Goal: Information Seeking & Learning: Learn about a topic

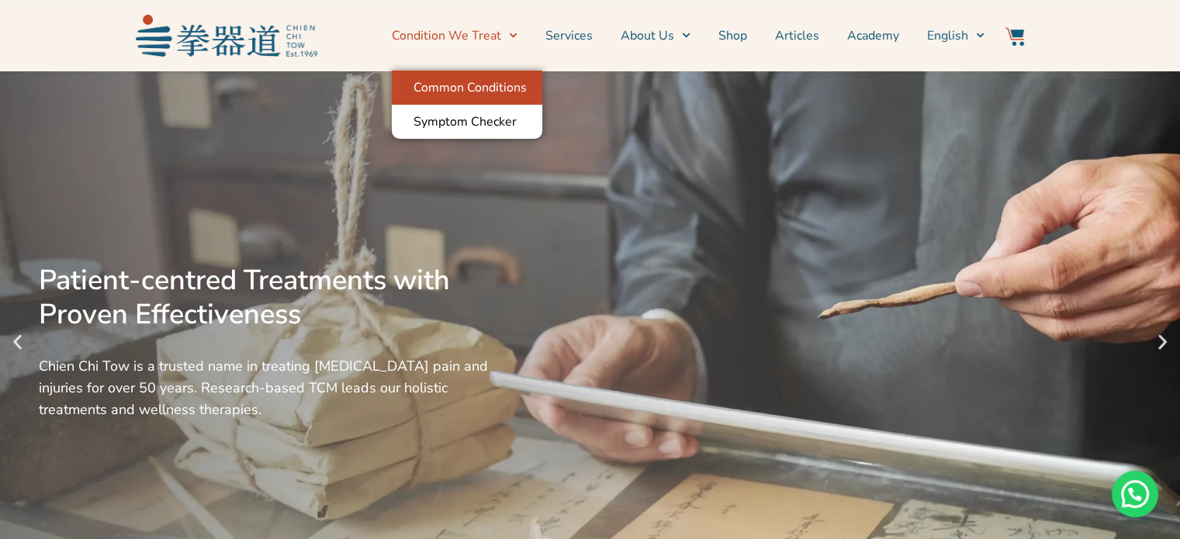
click at [512, 85] on link "Common Conditions" at bounding box center [467, 88] width 151 height 34
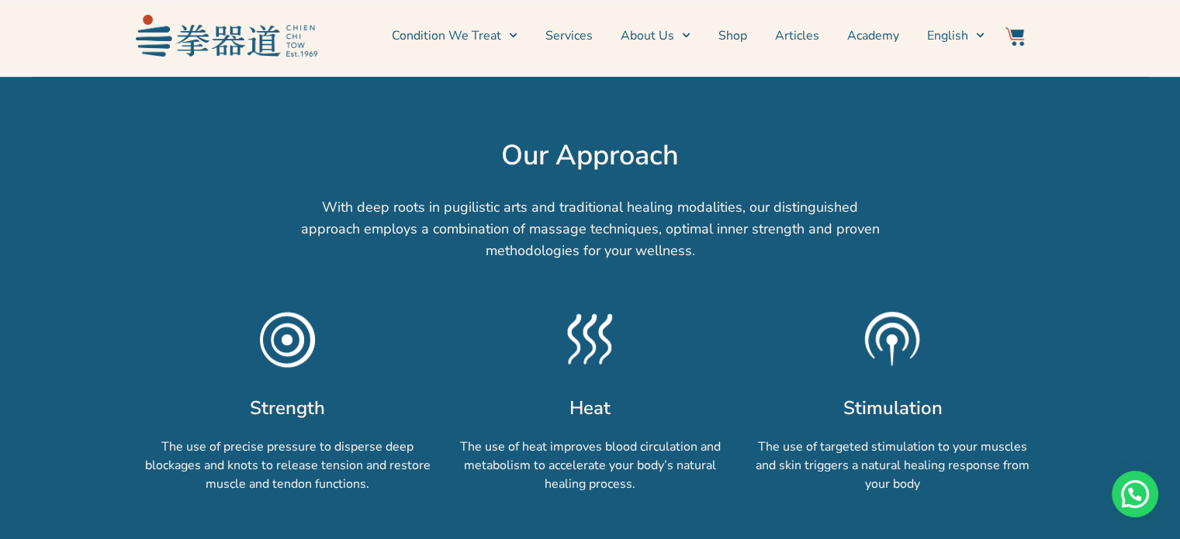
scroll to position [1086, 0]
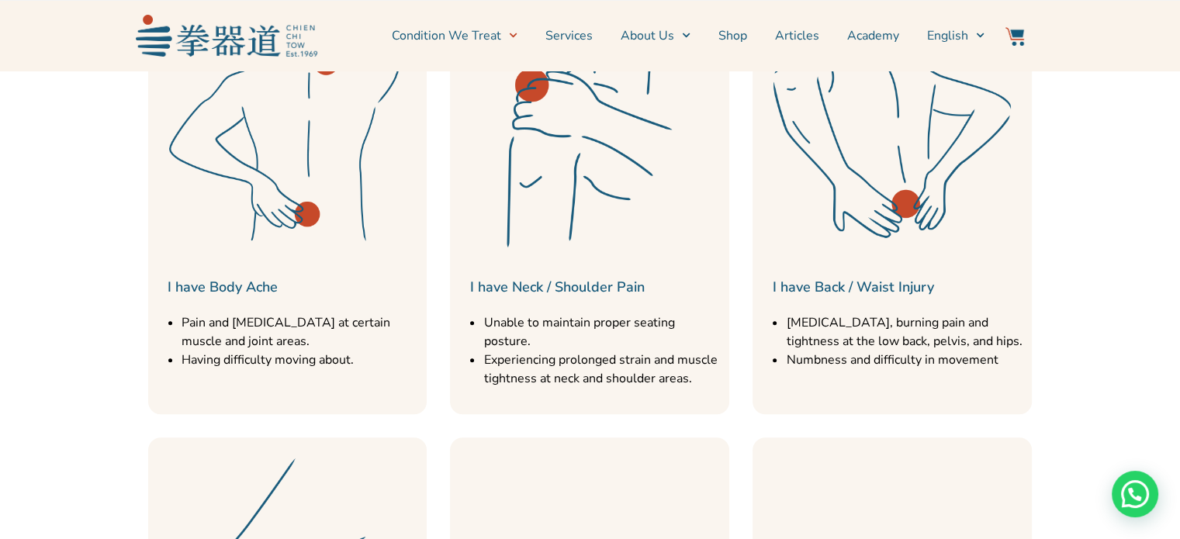
scroll to position [854, 0]
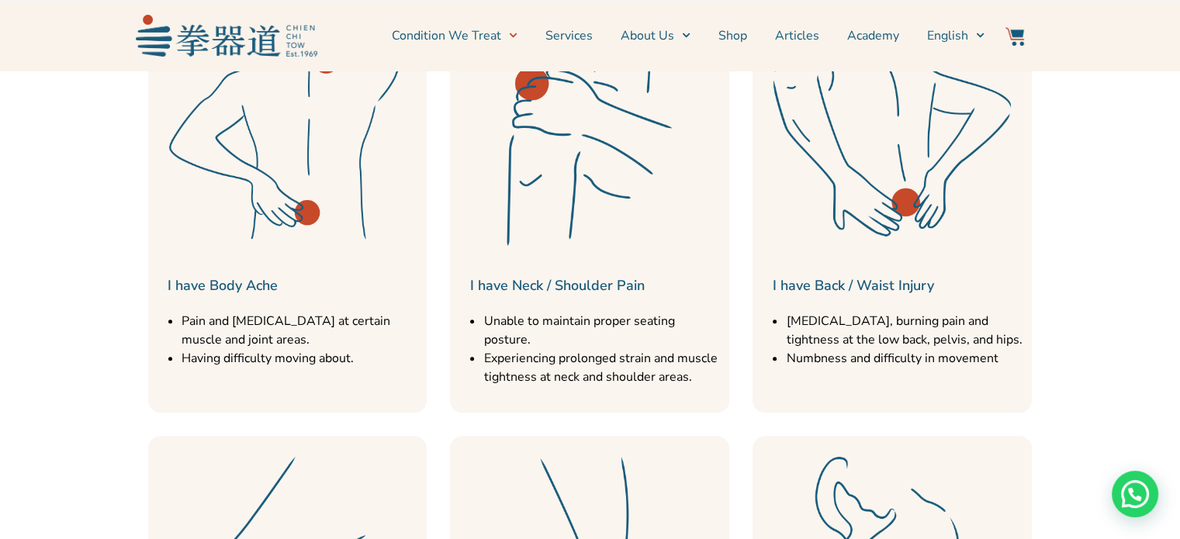
click at [595, 349] on li "Experiencing prolonged strain and muscle tightness at neck and shoulder areas." at bounding box center [602, 367] width 238 height 37
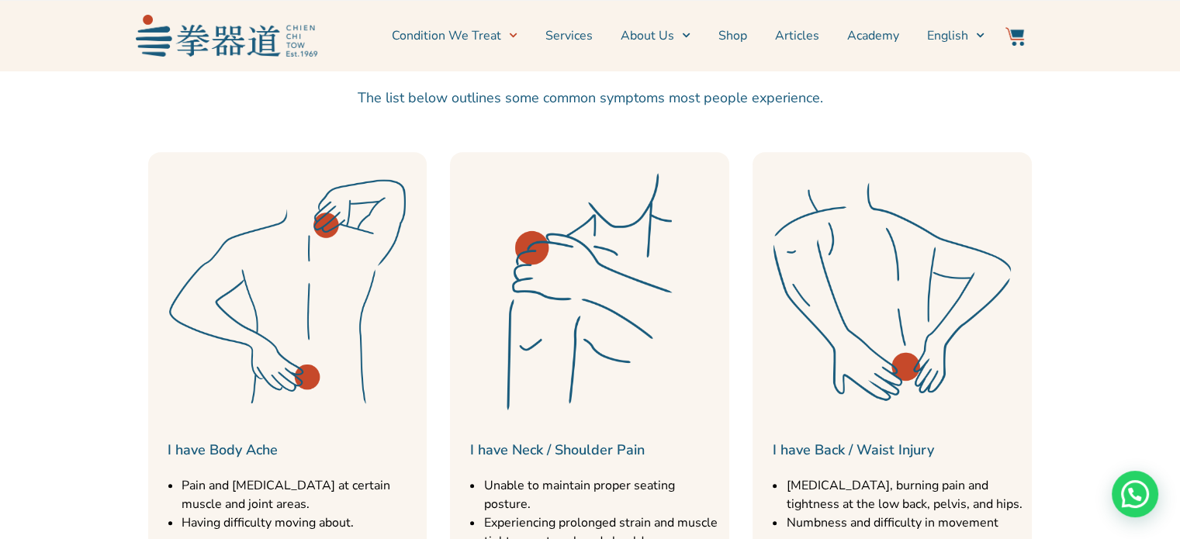
scroll to position [466, 0]
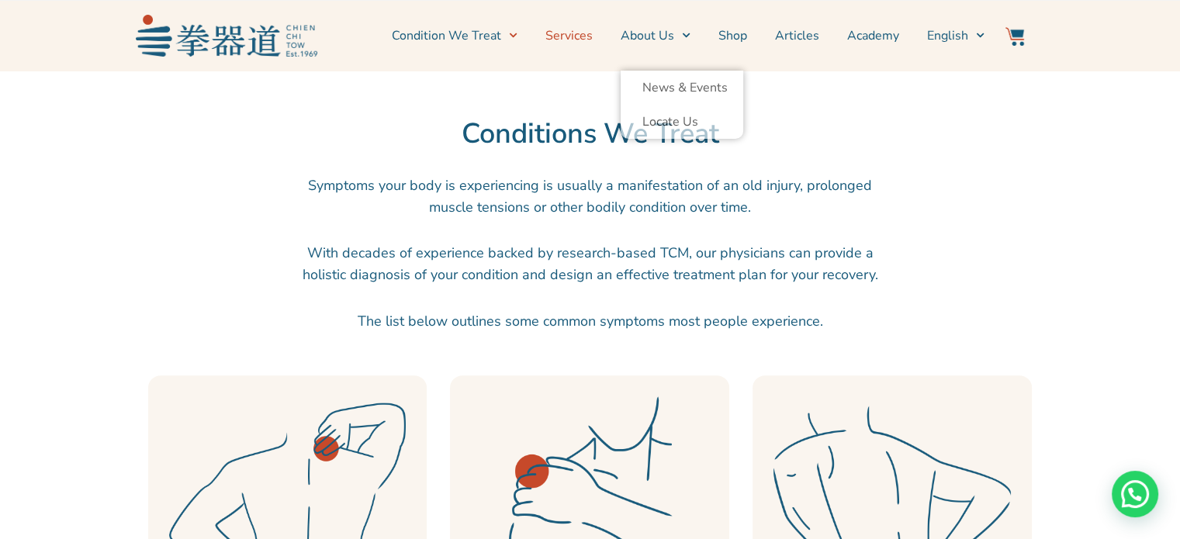
click at [578, 28] on link "Services" at bounding box center [568, 35] width 47 height 39
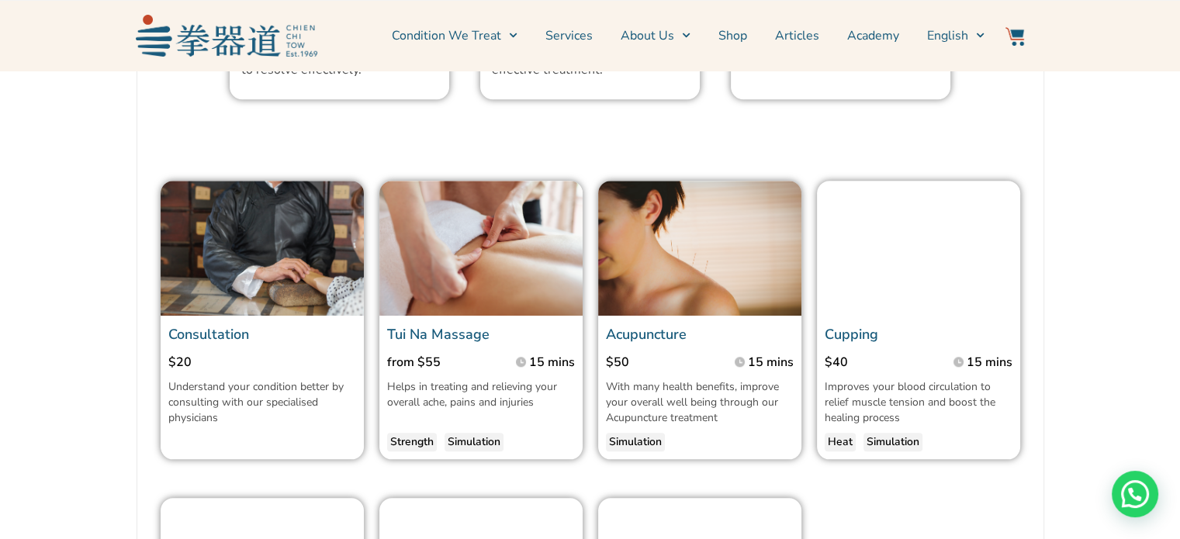
scroll to position [1629, 0]
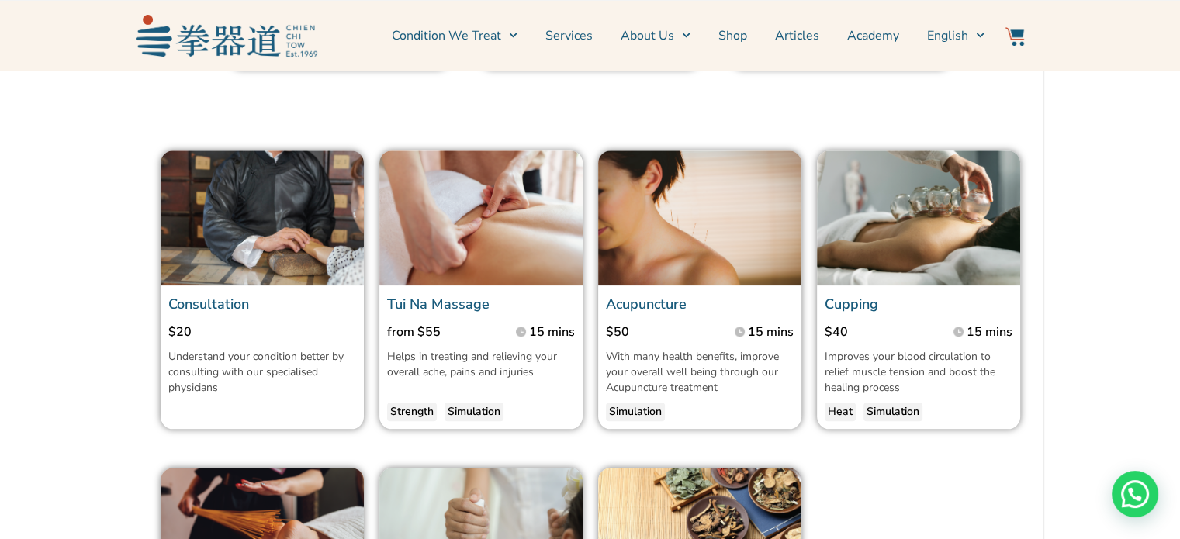
click at [215, 396] on p "Understand your condition better by consulting with our specialised physicians" at bounding box center [262, 372] width 188 height 47
click at [242, 313] on link "Consultation" at bounding box center [208, 304] width 81 height 19
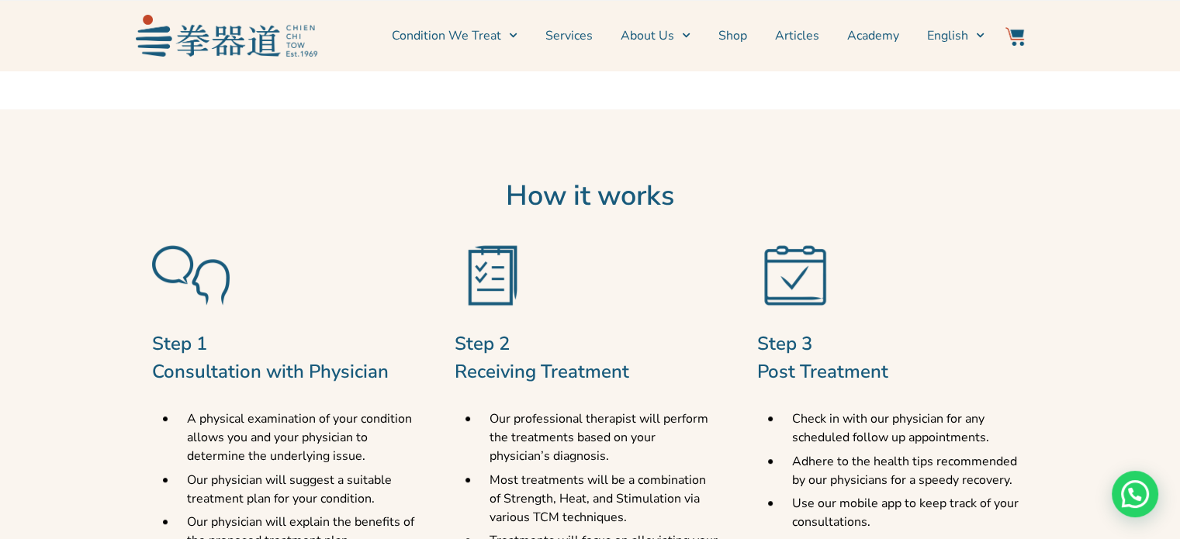
scroll to position [698, 0]
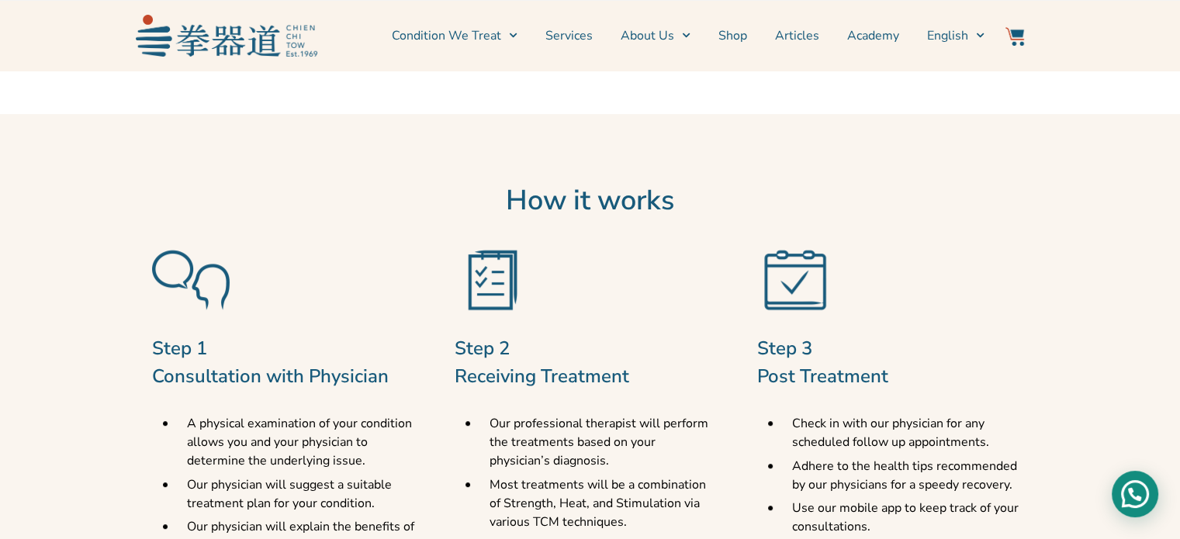
click at [1142, 487] on div "Need help?" at bounding box center [1135, 494] width 47 height 47
